Goal: Information Seeking & Learning: Learn about a topic

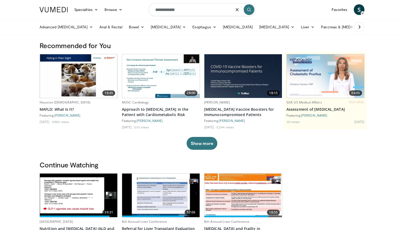
type input "**********"
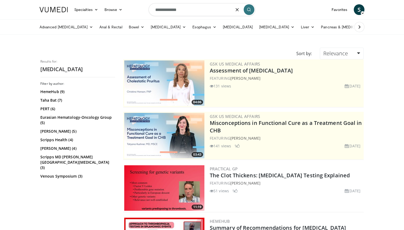
click at [189, 11] on input "**********" at bounding box center [202, 9] width 107 height 13
click at [184, 9] on input "**********" at bounding box center [202, 9] width 107 height 13
click at [197, 9] on input "**********" at bounding box center [202, 9] width 107 height 13
type input "**********"
click at [298, 26] on link "Liver" at bounding box center [308, 27] width 20 height 11
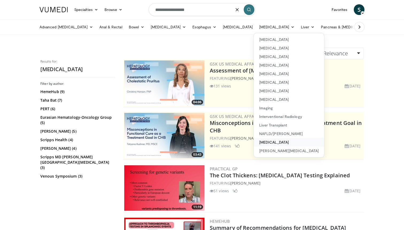
click at [275, 139] on link "[MEDICAL_DATA]" at bounding box center [289, 142] width 70 height 9
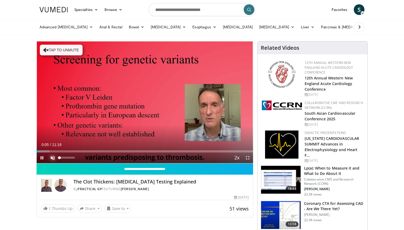
click at [53, 155] on span "Video Player" at bounding box center [52, 157] width 11 height 11
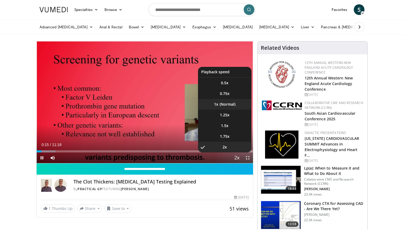
click at [226, 104] on li "1x" at bounding box center [224, 104] width 53 height 11
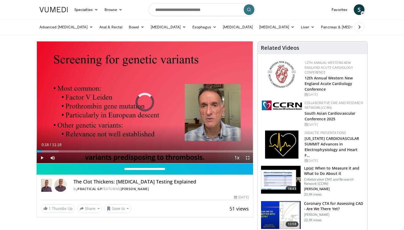
drag, startPoint x: 41, startPoint y: 151, endPoint x: 26, endPoint y: 151, distance: 15.0
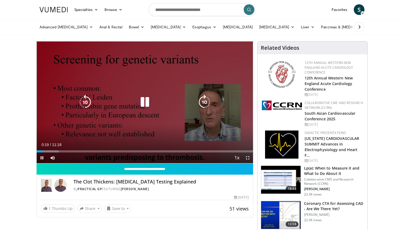
click at [154, 59] on div "10 seconds Tap to unmute" at bounding box center [145, 102] width 216 height 122
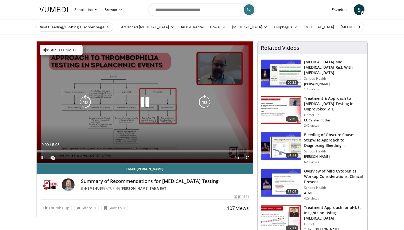
click at [156, 101] on div "Video Player" at bounding box center [145, 102] width 130 height 11
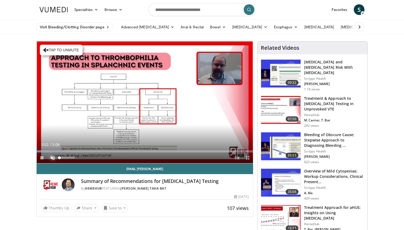
click at [53, 155] on span "Video Player" at bounding box center [52, 157] width 11 height 11
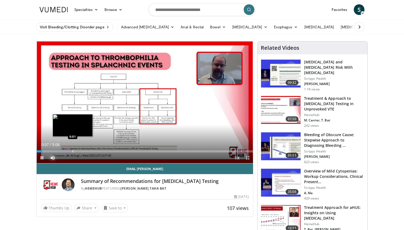
click at [73, 150] on div "Loaded : 16.17% 0:07 0:51" at bounding box center [145, 149] width 216 height 5
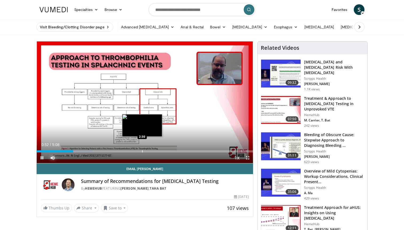
click at [147, 149] on div "Loaded : 25.95% 0:52 2:30" at bounding box center [145, 149] width 216 height 5
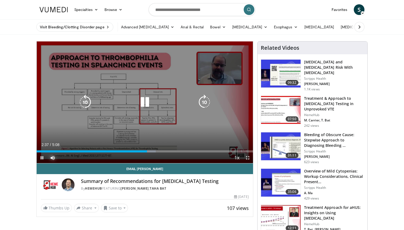
click at [47, 152] on button "Mute" at bounding box center [52, 157] width 11 height 11
click at [183, 99] on div "Video Player" at bounding box center [145, 102] width 130 height 11
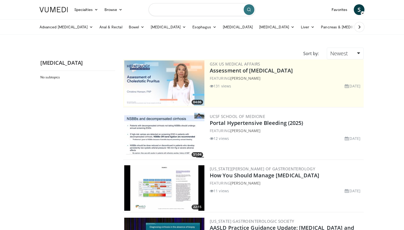
click at [174, 10] on input "Search topics, interventions" at bounding box center [202, 9] width 107 height 13
type input "***"
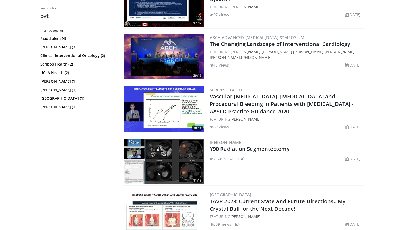
scroll to position [812, 0]
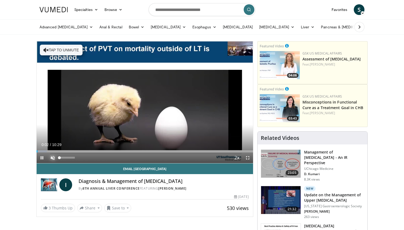
click at [51, 160] on span "Video Player" at bounding box center [52, 157] width 11 height 11
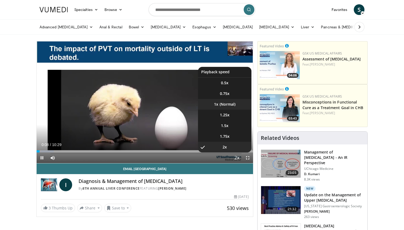
click at [236, 102] on li "1x" at bounding box center [224, 104] width 53 height 11
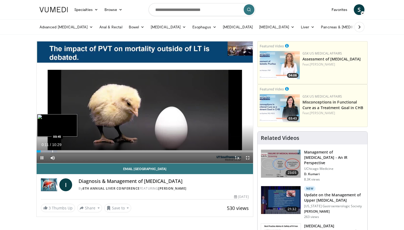
click at [52, 150] on div "Loaded : 9.45% 00:11 00:45" at bounding box center [145, 149] width 216 height 5
click at [65, 150] on div "Loaded : 14.18% 00:47 01:20" at bounding box center [145, 149] width 216 height 5
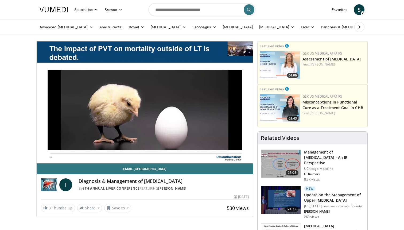
click at [72, 149] on div "Loaded : 15.90% 01:21 01:21" at bounding box center [145, 149] width 216 height 5
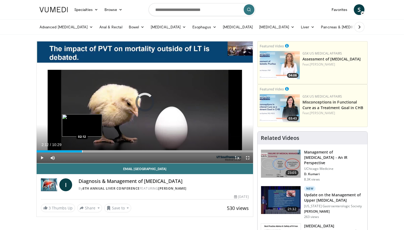
click at [82, 148] on div "Loaded : 20.67% 02:12 02:12" at bounding box center [145, 149] width 216 height 5
click at [111, 147] on div "Current Time 2:12 / Duration 10:29" at bounding box center [145, 144] width 216 height 5
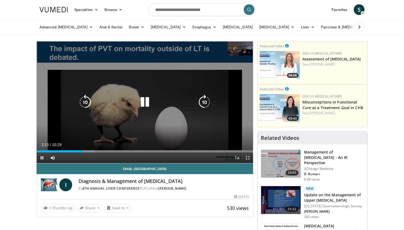
click at [111, 150] on div "Loaded : 26.80% 02:13 03:33" at bounding box center [145, 149] width 216 height 5
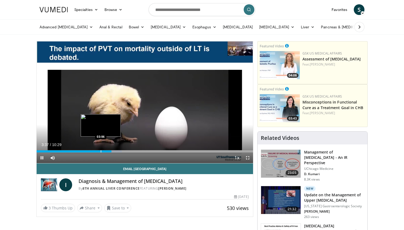
click at [100, 151] on div "03:37" at bounding box center [74, 151] width 75 height 2
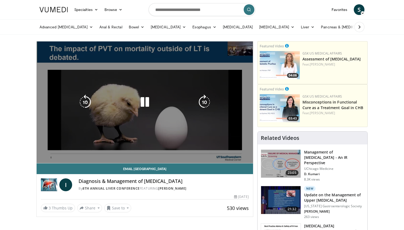
click at [82, 161] on div "03:05" at bounding box center [69, 162] width 64 height 2
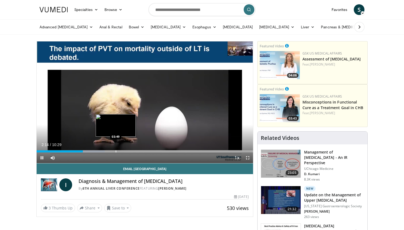
click at [116, 149] on div "Loaded : 31.53% 02:14 03:49" at bounding box center [145, 149] width 216 height 5
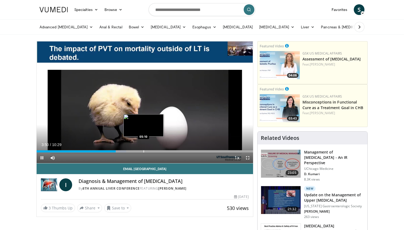
click at [144, 150] on div "Progress Bar" at bounding box center [143, 151] width 1 height 2
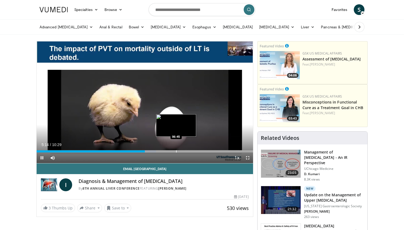
click at [171, 147] on div "Loaded : 55.19% 05:14 06:45" at bounding box center [145, 149] width 216 height 5
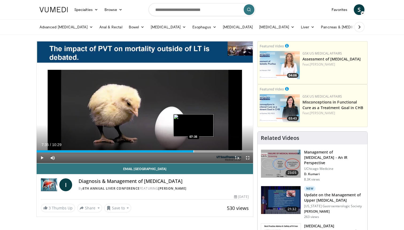
click at [193, 150] on div "Loaded : 65.18% 07:35 07:35" at bounding box center [145, 149] width 216 height 5
click at [214, 150] on div "Progress Bar" at bounding box center [214, 151] width 1 height 2
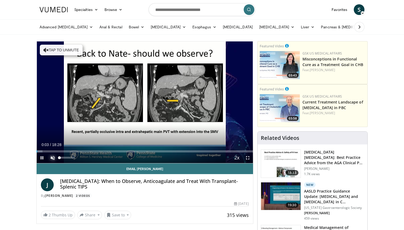
click at [55, 160] on span "Video Player" at bounding box center [52, 157] width 11 height 11
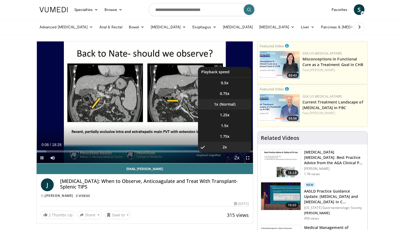
click at [227, 108] on li "1x" at bounding box center [224, 104] width 53 height 11
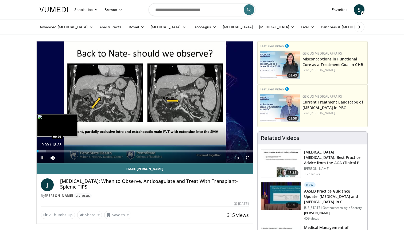
click at [44, 149] on div "Loaded : 4.47% 00:09 00:36" at bounding box center [145, 149] width 216 height 5
click at [51, 150] on div "Loaded : 4.51% 00:37 01:13" at bounding box center [145, 149] width 216 height 5
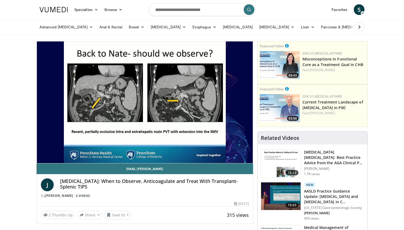
click at [61, 150] on video-js "**********" at bounding box center [145, 102] width 216 height 122
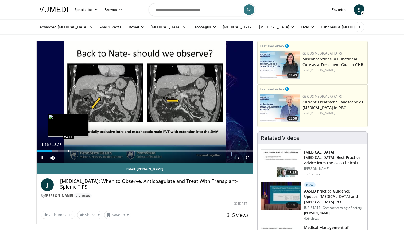
click at [68, 152] on div "Loaded : 9.84% 01:16 02:41" at bounding box center [145, 151] width 216 height 2
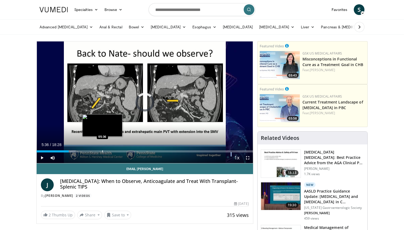
click at [102, 149] on div "Loaded : 18.05% 02:44 05:36" at bounding box center [145, 149] width 216 height 5
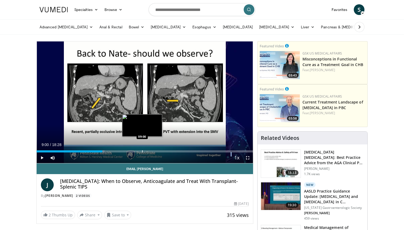
click at [142, 149] on div "Loaded : 31.33% 05:37 09:00" at bounding box center [145, 149] width 216 height 5
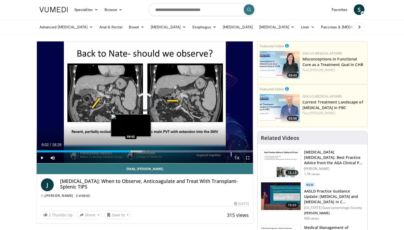
click at [131, 149] on div "Loaded : 50.13% 08:02 08:02" at bounding box center [145, 149] width 216 height 5
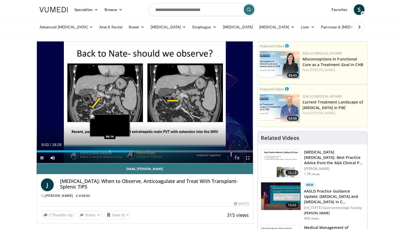
click at [110, 151] on div "08:03" at bounding box center [84, 151] width 94 height 2
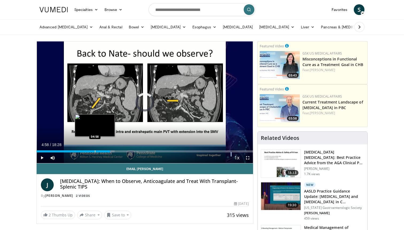
click at [95, 151] on div "06:16" at bounding box center [73, 151] width 73 height 2
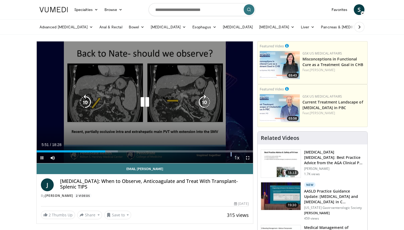
click at [151, 98] on icon "Video Player" at bounding box center [144, 102] width 15 height 15
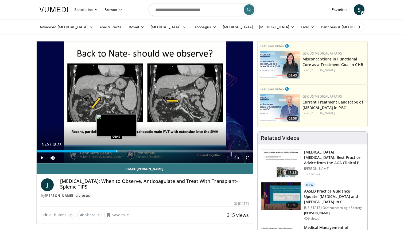
click at [116, 150] on div "Progress Bar" at bounding box center [116, 151] width 1 height 2
click at [128, 152] on div "Loaded : 37.91% 06:49 07:46" at bounding box center [145, 151] width 216 height 2
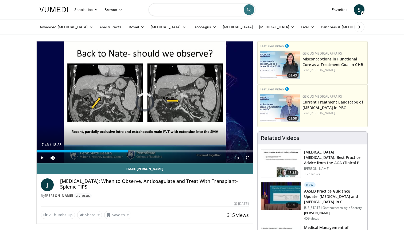
click at [189, 11] on input "Search topics, interventions" at bounding box center [202, 9] width 107 height 13
type input "**********"
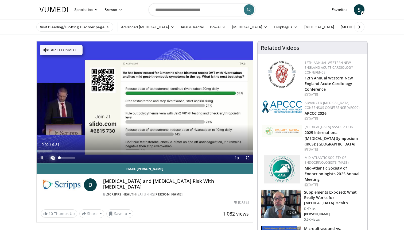
click at [53, 158] on span "Video Player" at bounding box center [52, 157] width 11 height 11
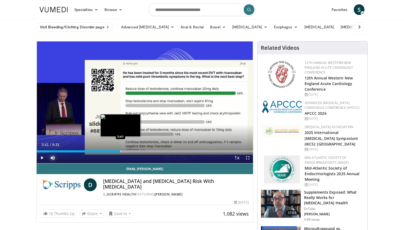
click at [120, 149] on div "Loaded : 6.93% 3:41 3:41" at bounding box center [145, 149] width 216 height 5
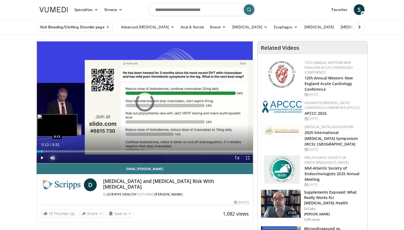
click at [42, 152] on div "0:13" at bounding box center [39, 151] width 5 height 2
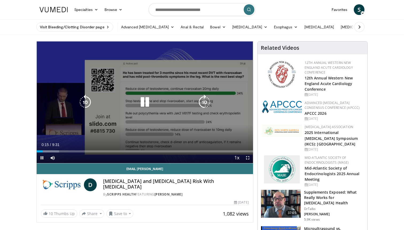
click at [181, 71] on div "10 seconds Tap to unmute" at bounding box center [145, 102] width 216 height 122
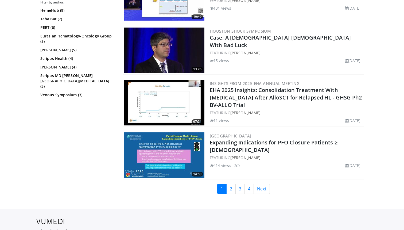
scroll to position [1252, 0]
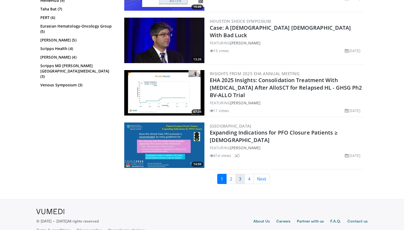
click at [237, 176] on link "3" at bounding box center [239, 179] width 9 height 10
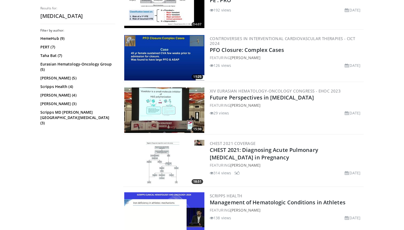
scroll to position [1211, 0]
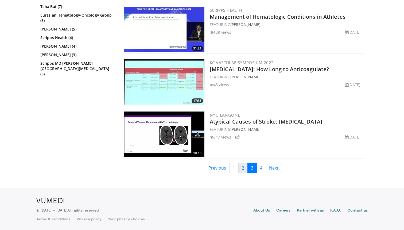
click at [241, 173] on link "2" at bounding box center [242, 168] width 9 height 10
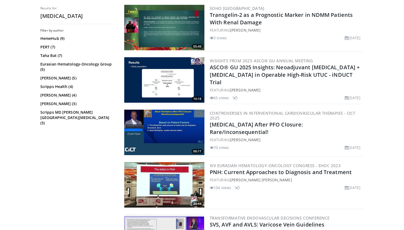
scroll to position [270, 0]
